Goal: Check status: Check status

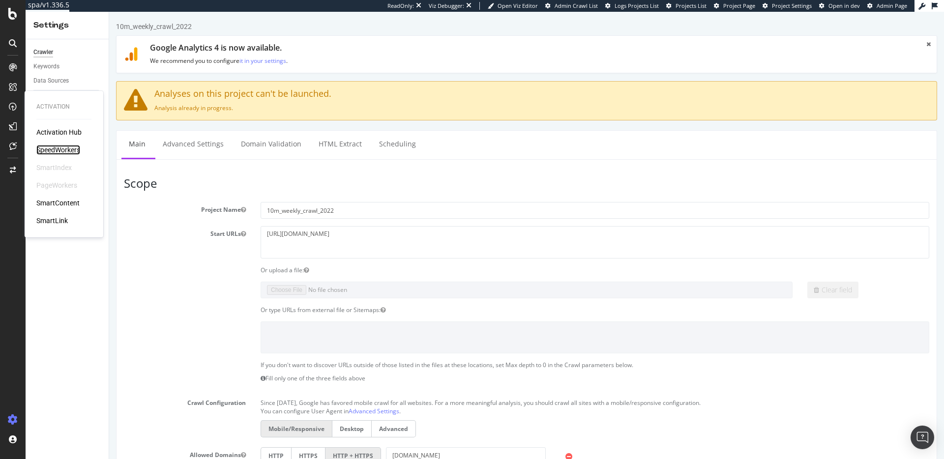
click at [65, 150] on div "SpeedWorkers" at bounding box center [58, 150] width 44 height 10
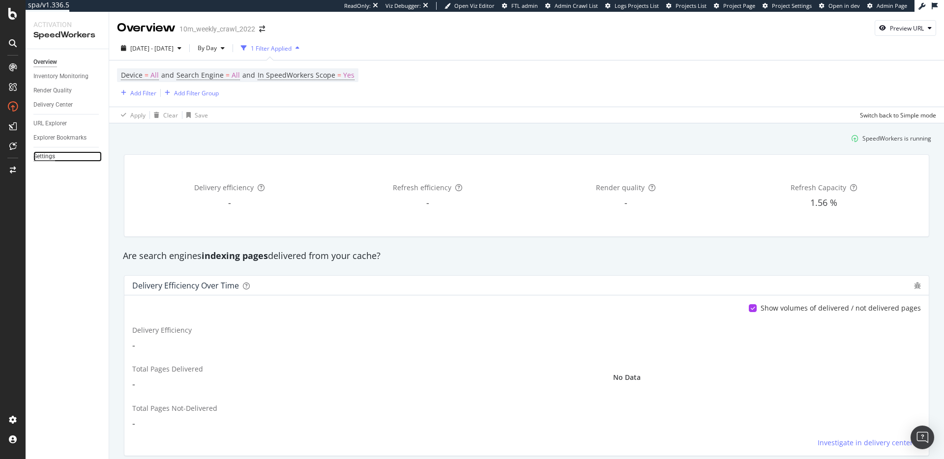
click at [46, 151] on div "Settings" at bounding box center [44, 156] width 22 height 10
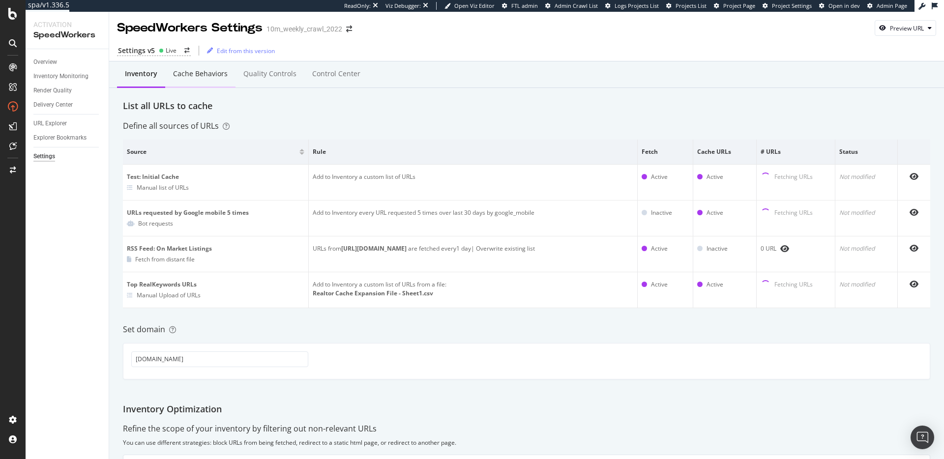
click at [205, 74] on div "Cache behaviors" at bounding box center [200, 74] width 55 height 10
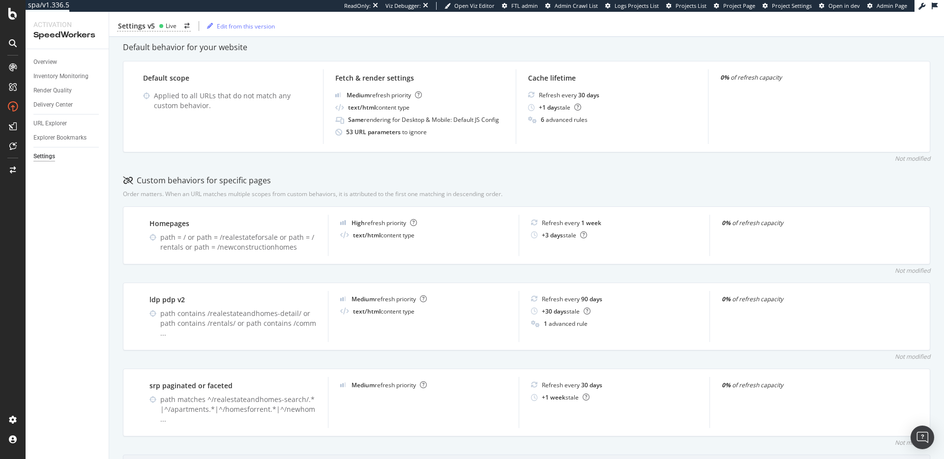
scroll to position [417, 0]
